Goal: Find specific fact: Find specific fact

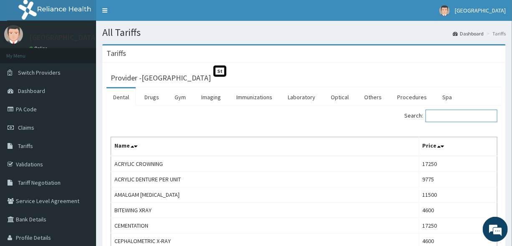
click at [442, 115] on input "Search:" at bounding box center [462, 116] width 72 height 13
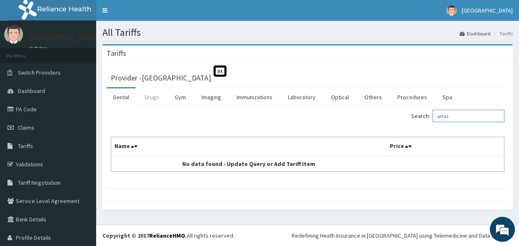
type input "artas"
click at [152, 91] on link "Drugs" at bounding box center [152, 98] width 28 height 18
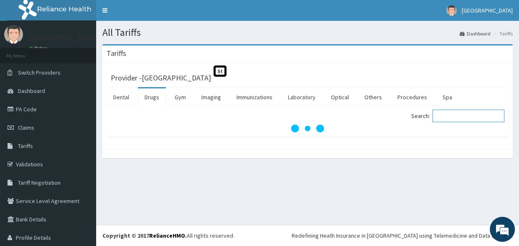
click at [454, 116] on input "Search:" at bounding box center [468, 116] width 72 height 13
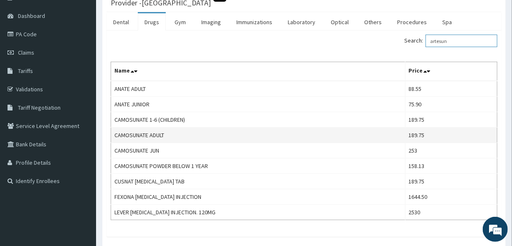
scroll to position [76, 0]
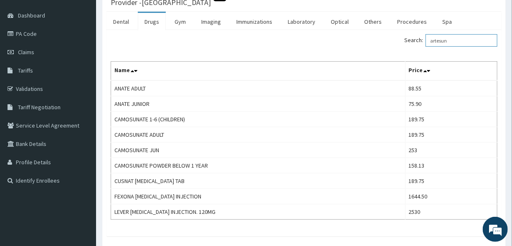
type input "artesun"
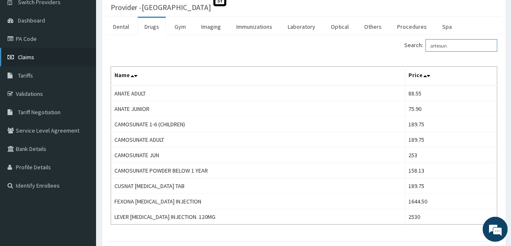
scroll to position [0, 0]
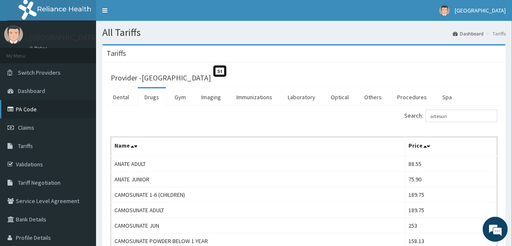
click at [36, 111] on link "PA Code" at bounding box center [48, 109] width 96 height 18
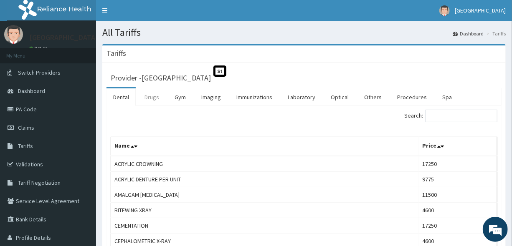
click at [155, 92] on link "Drugs" at bounding box center [152, 98] width 28 height 18
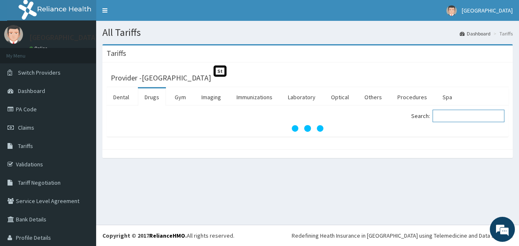
click at [468, 118] on input "Search:" at bounding box center [468, 116] width 72 height 13
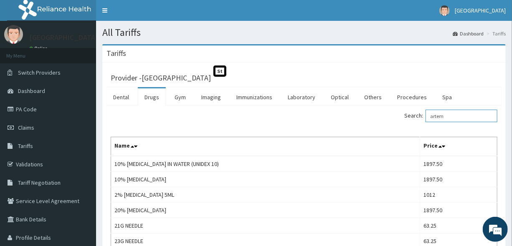
type input "artem"
click at [153, 96] on link "Drugs" at bounding box center [152, 98] width 28 height 18
click at [450, 118] on input "Search:" at bounding box center [462, 116] width 72 height 13
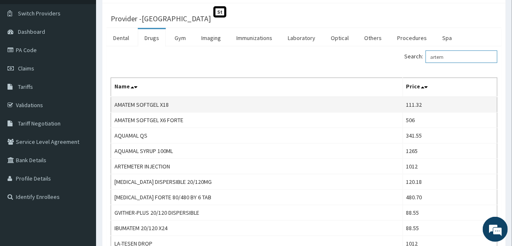
scroll to position [76, 0]
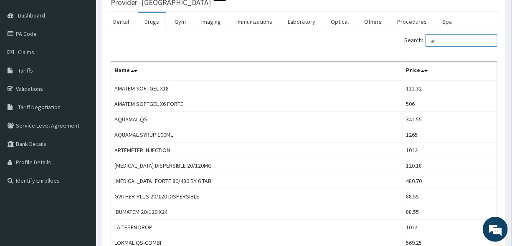
type input "a"
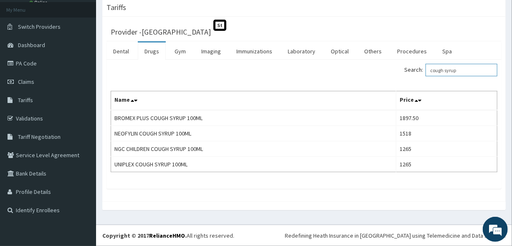
scroll to position [45, 0]
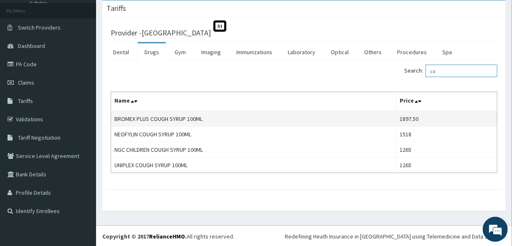
type input "c"
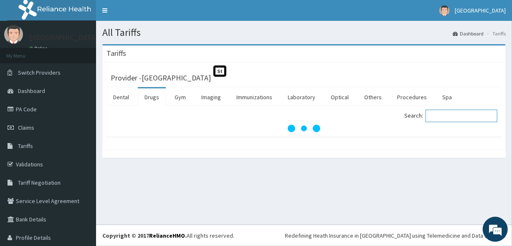
scroll to position [0, 0]
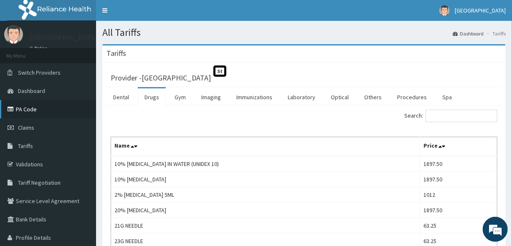
click at [43, 102] on link "PA Code" at bounding box center [48, 109] width 96 height 18
